Goal: Information Seeking & Learning: Learn about a topic

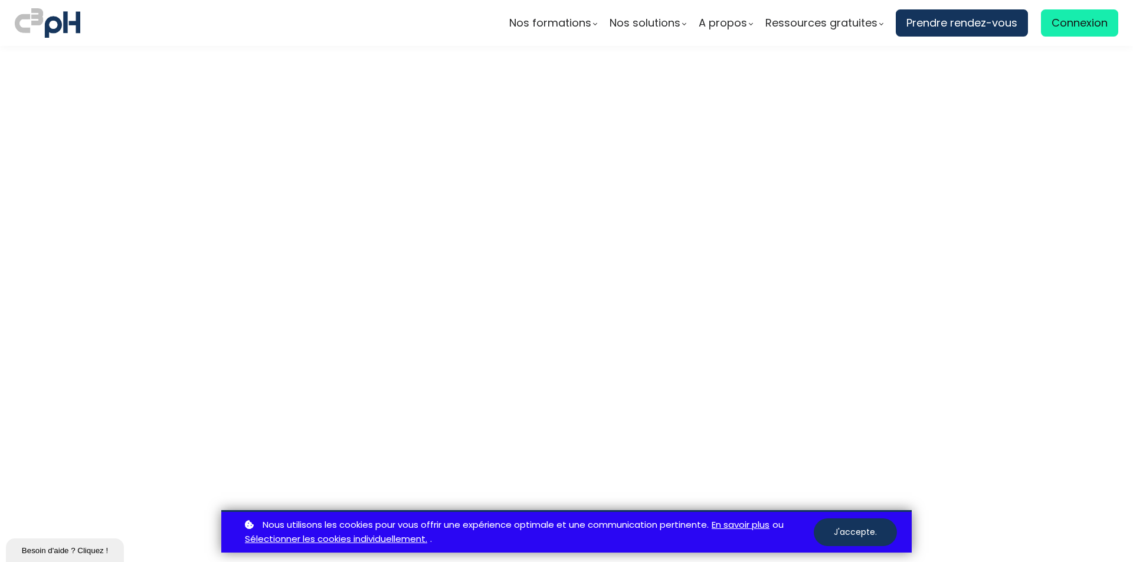
scroll to position [3350, 0]
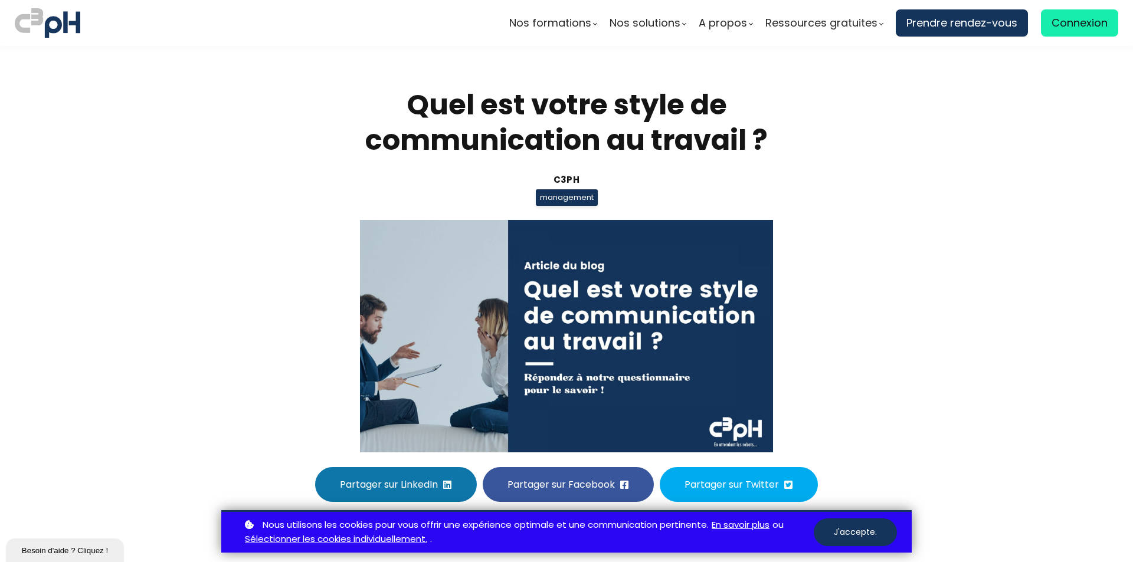
scroll to position [3350, 0]
